Goal: Navigation & Orientation: Find specific page/section

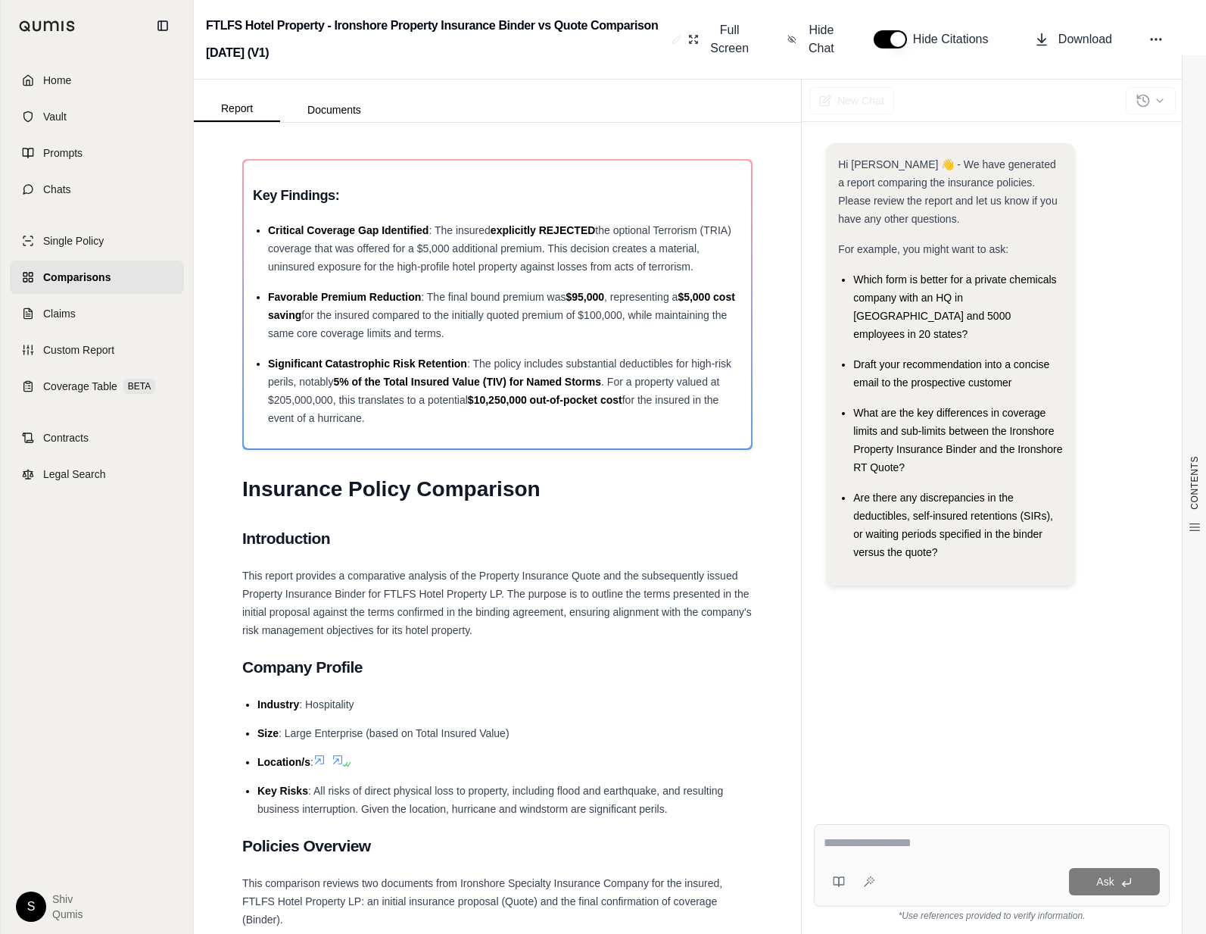
click at [344, 754] on icon at bounding box center [338, 759] width 12 height 12
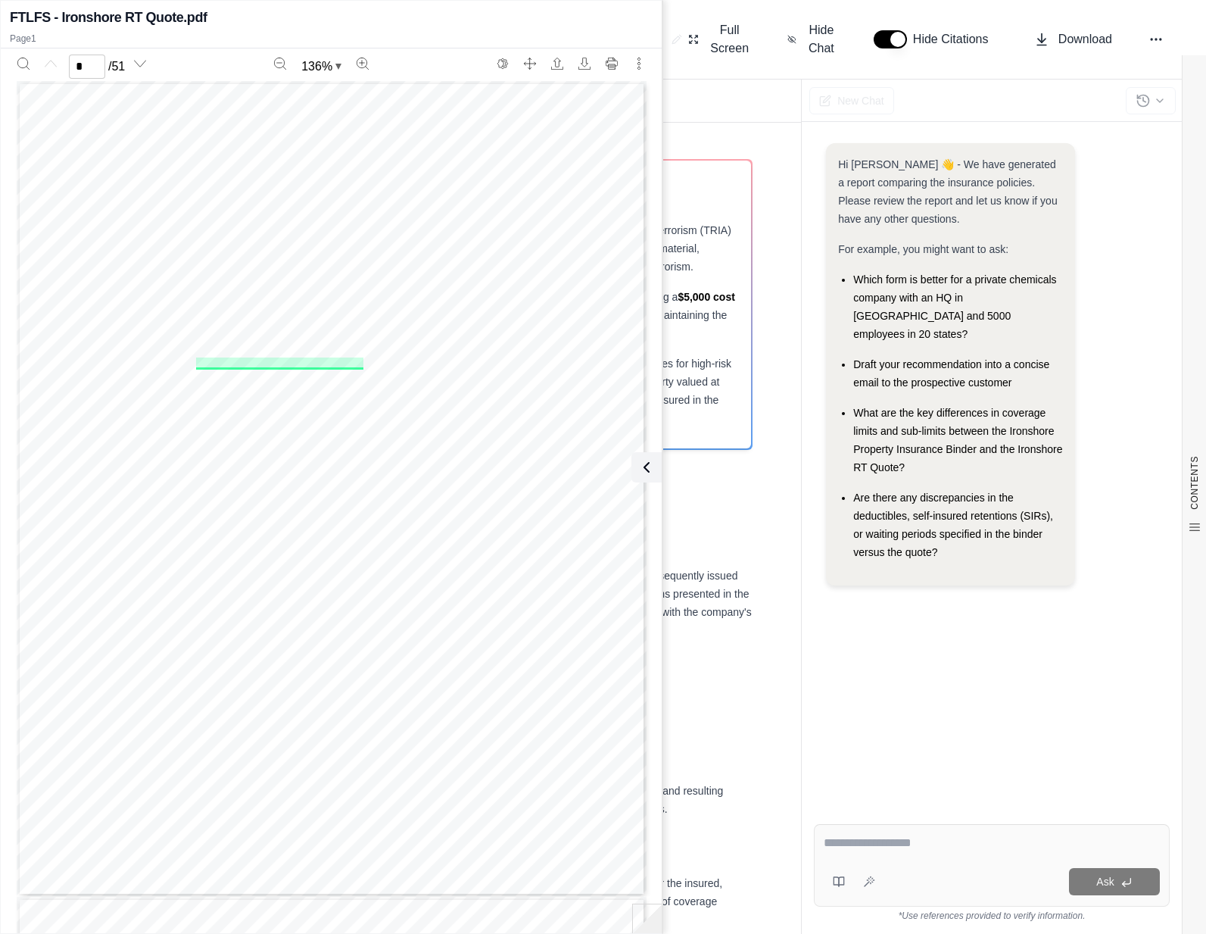
click at [650, 472] on icon at bounding box center [647, 467] width 18 height 18
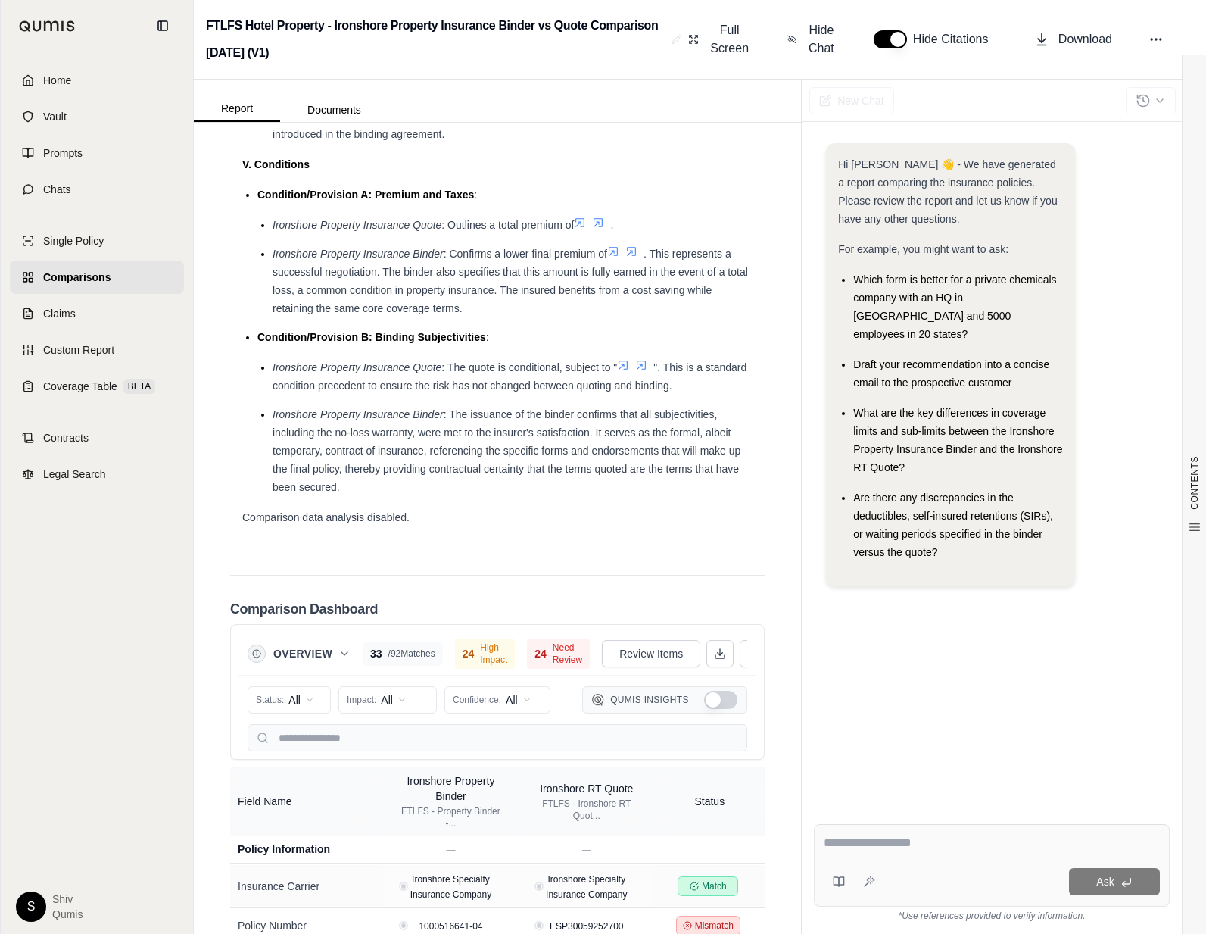
scroll to position [3150, 0]
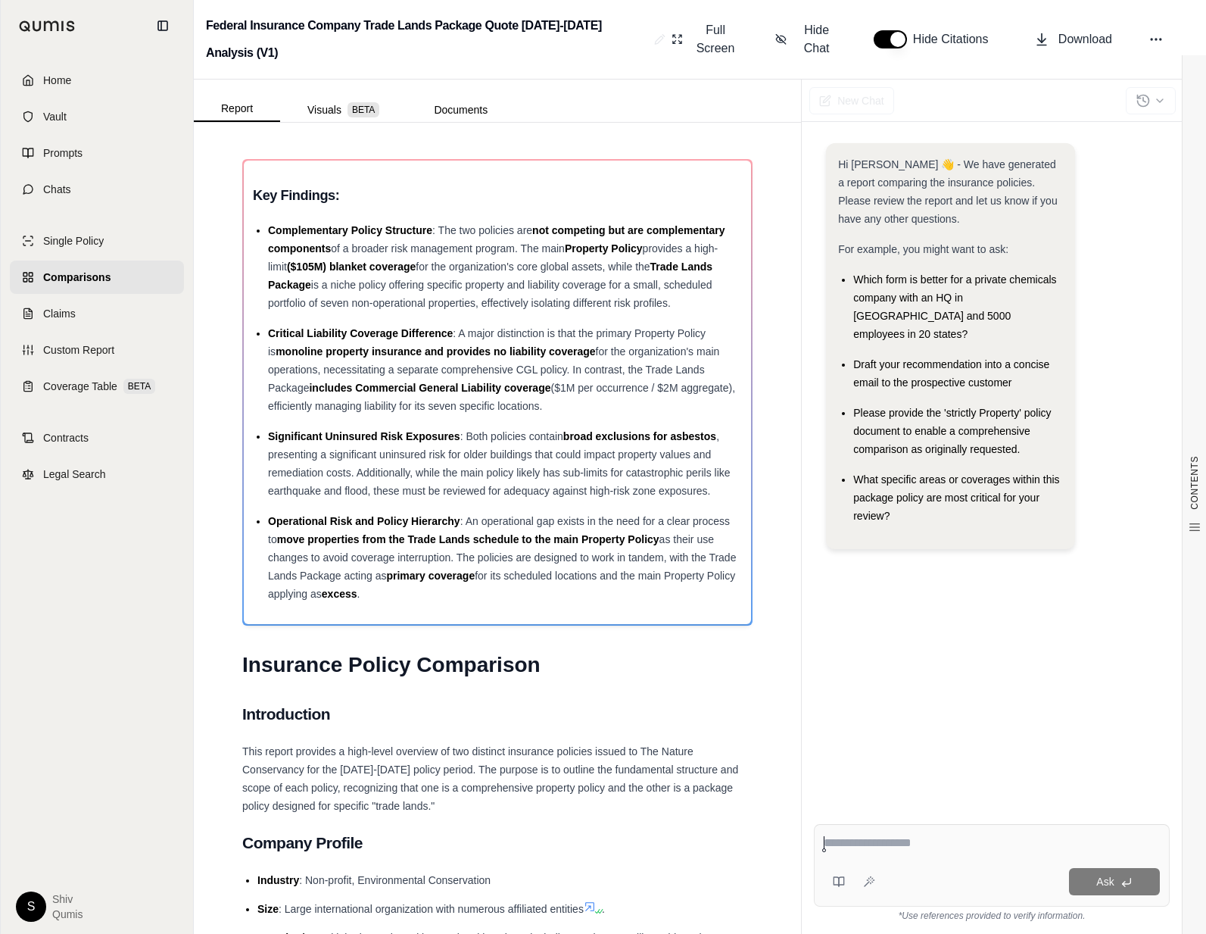
scroll to position [1349, 0]
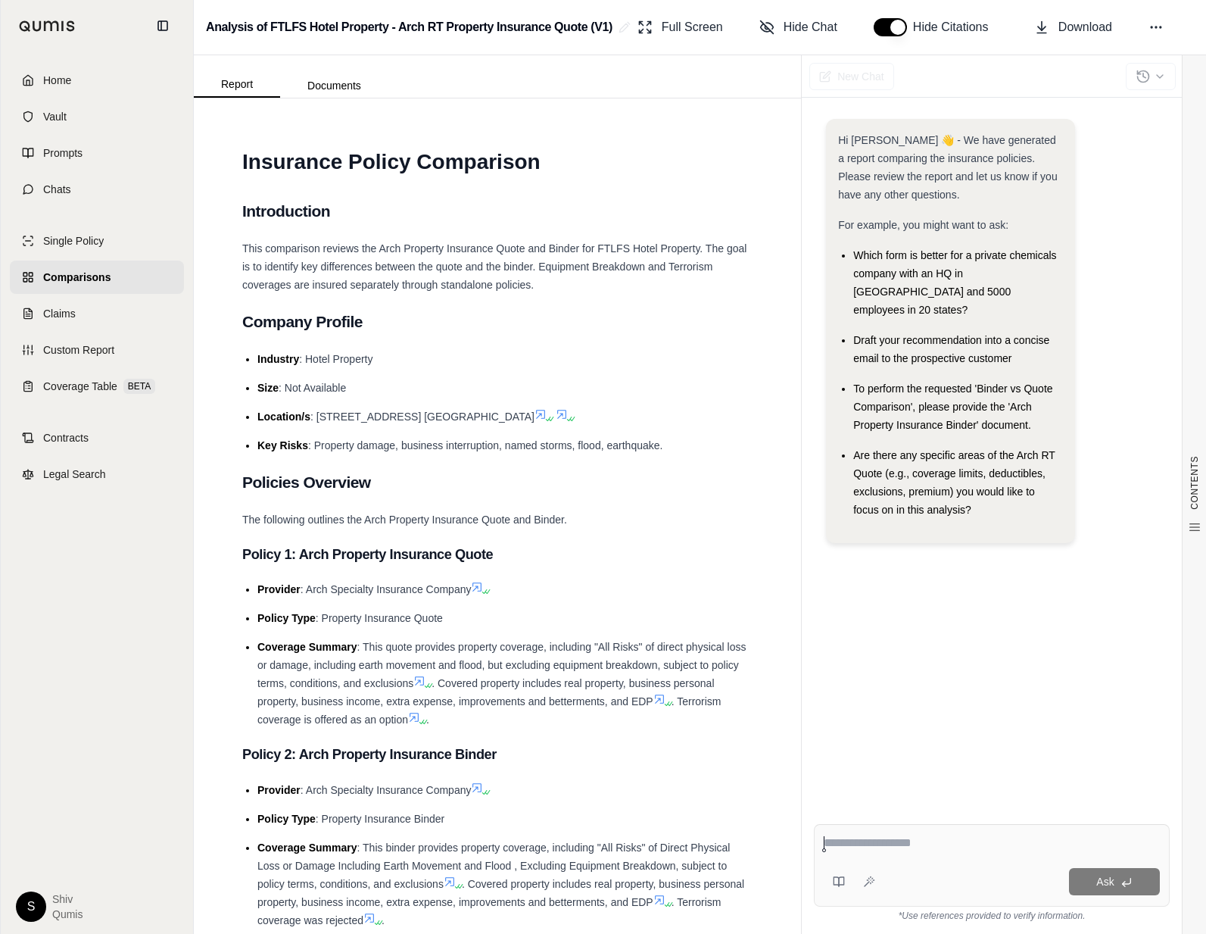
scroll to position [8246, 0]
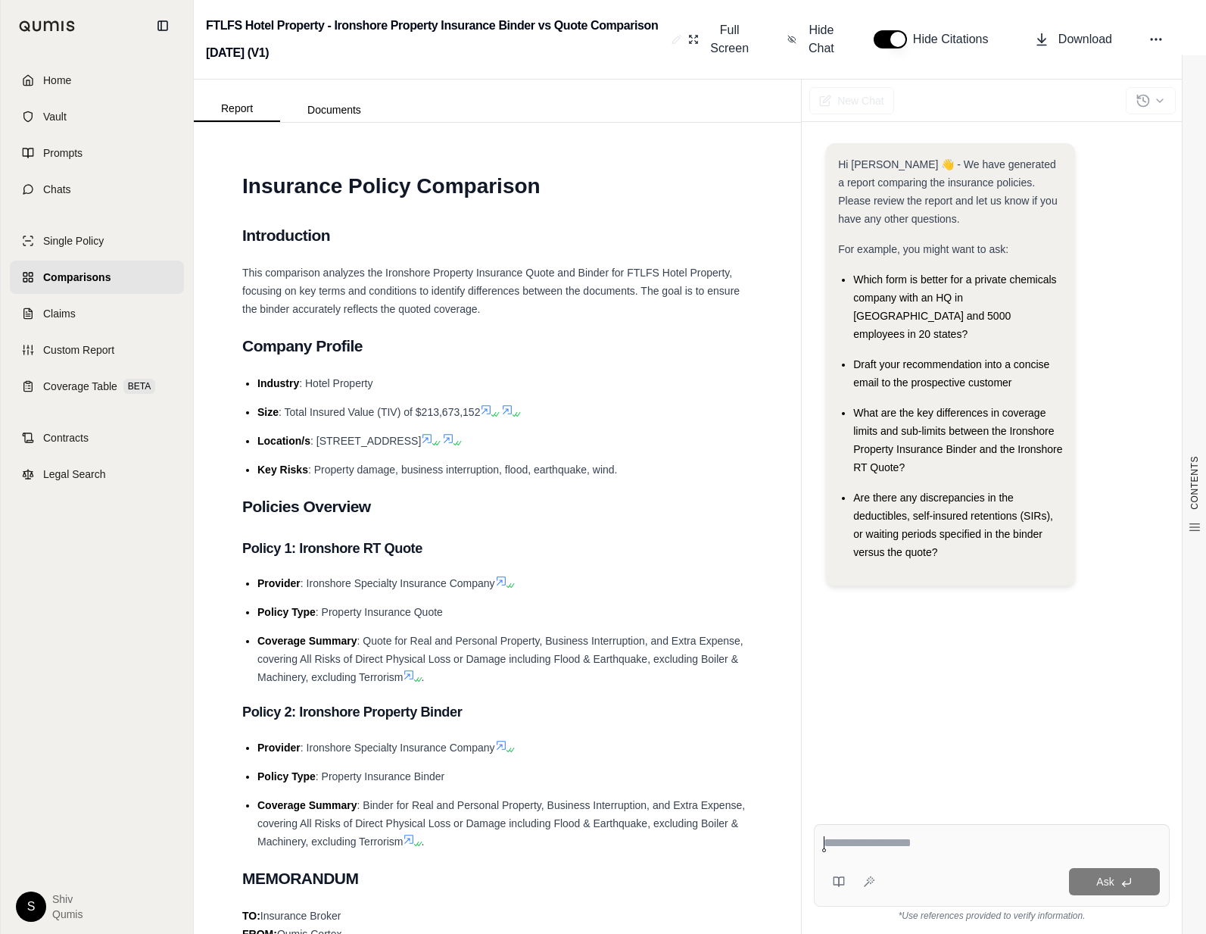
scroll to position [7188, 0]
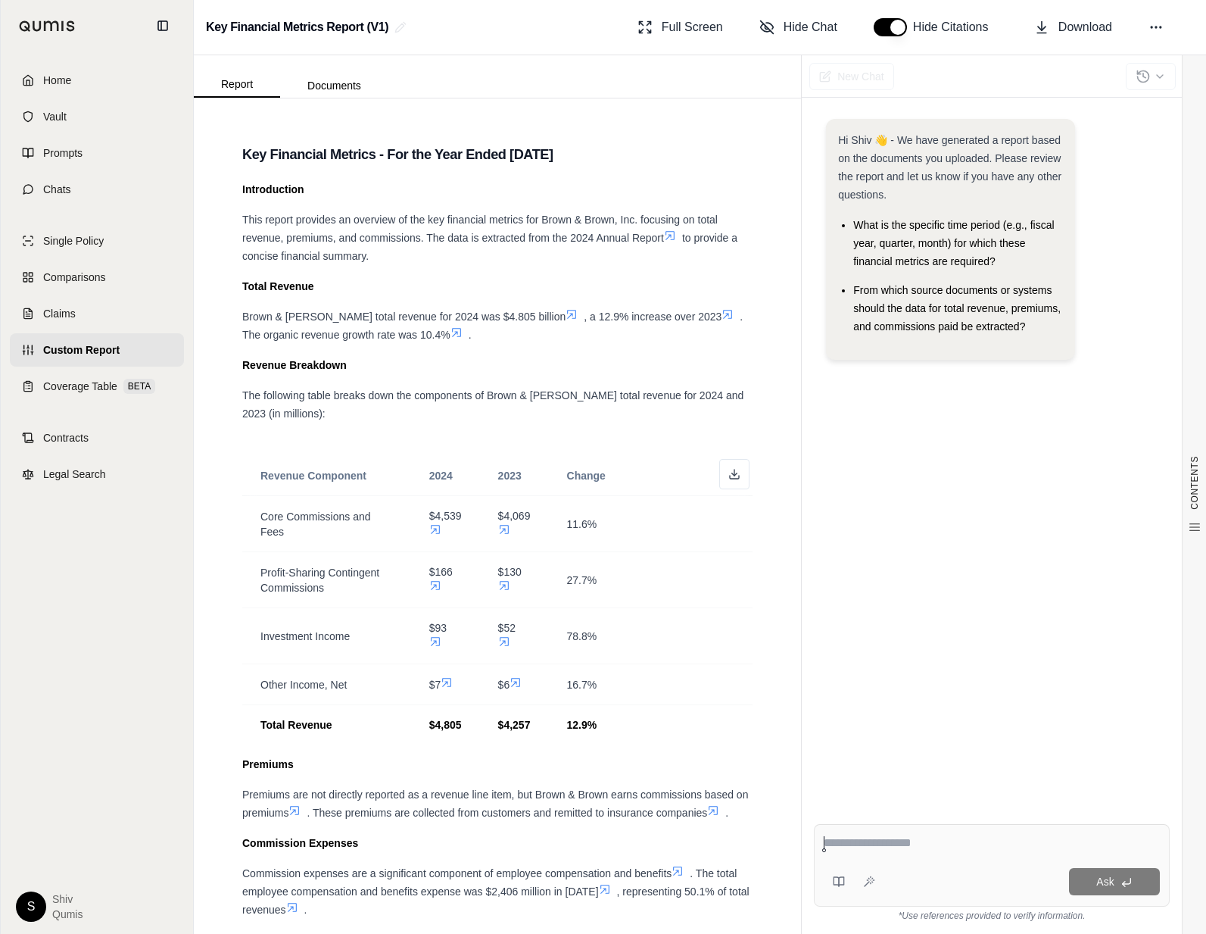
scroll to position [178, 0]
